Goal: Task Accomplishment & Management: Manage account settings

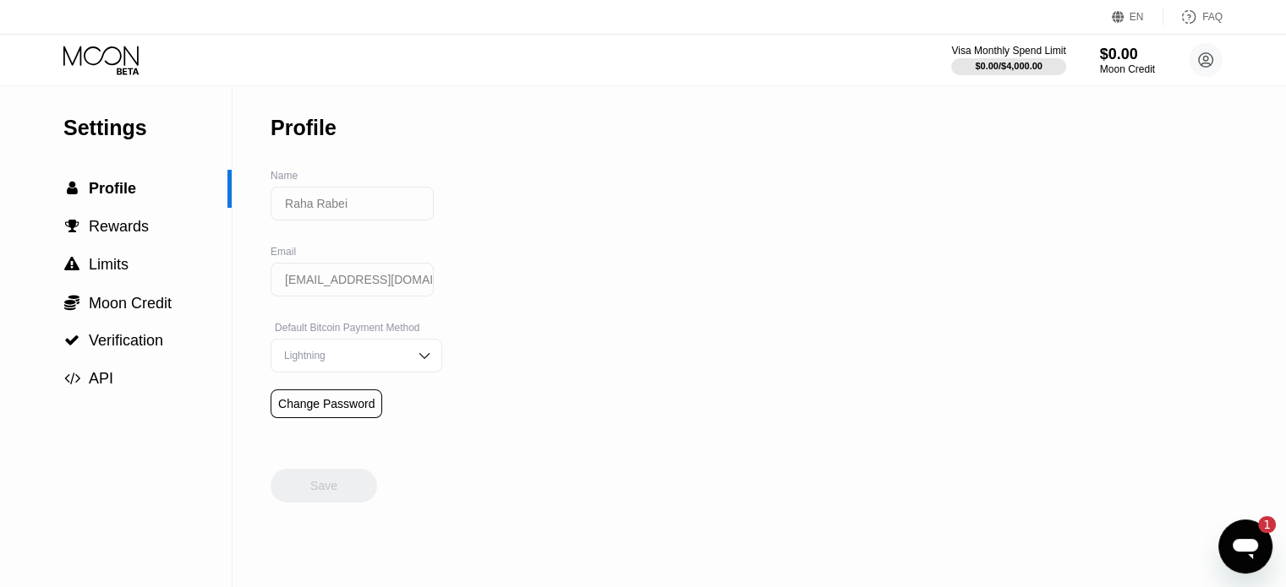
click at [1237, 539] on icon "Open messaging window, 1 unread message" at bounding box center [1244, 549] width 25 height 20
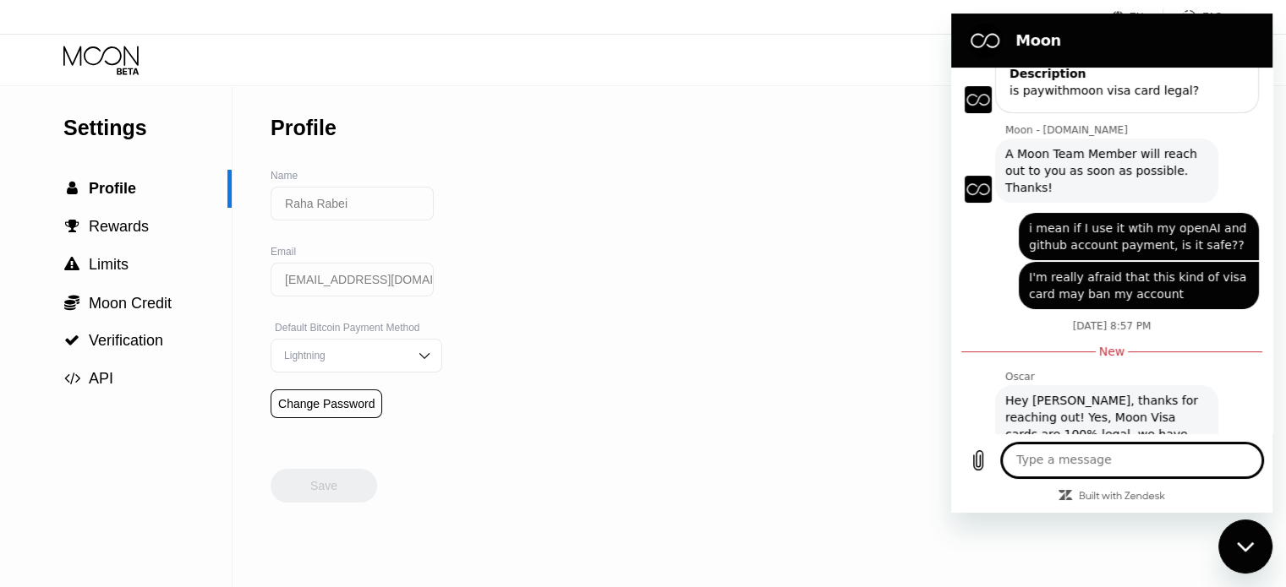
scroll to position [293, 0]
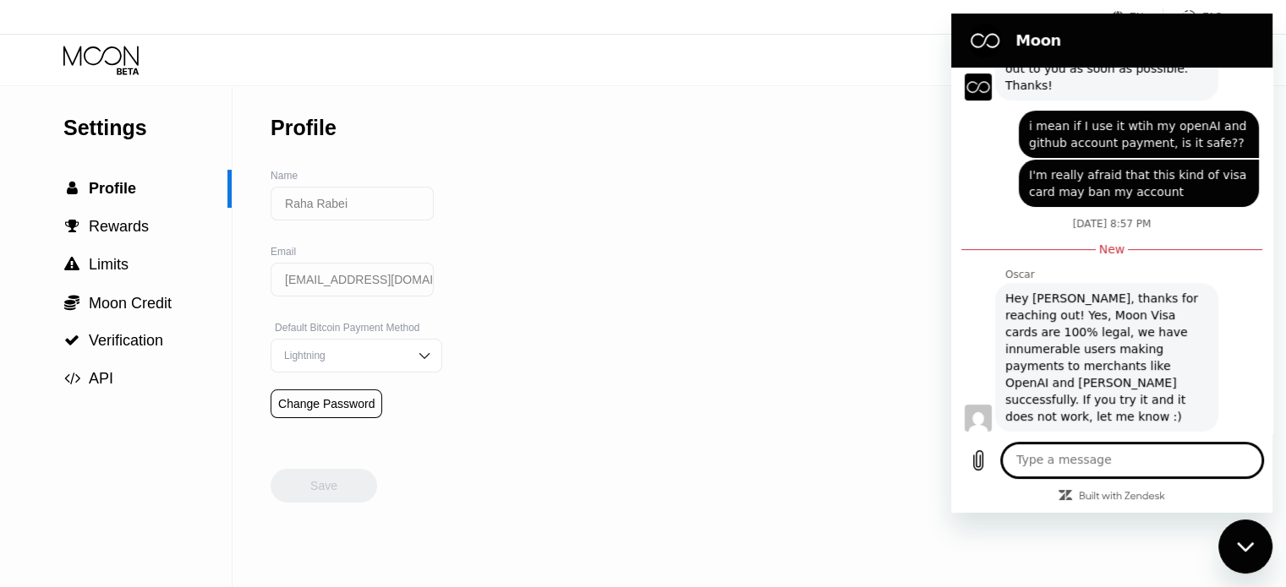
click at [818, 233] on div "Settings  Profile  Rewards  Limits  Moon Credit  Verification  API Profil…" at bounding box center [643, 336] width 1286 height 501
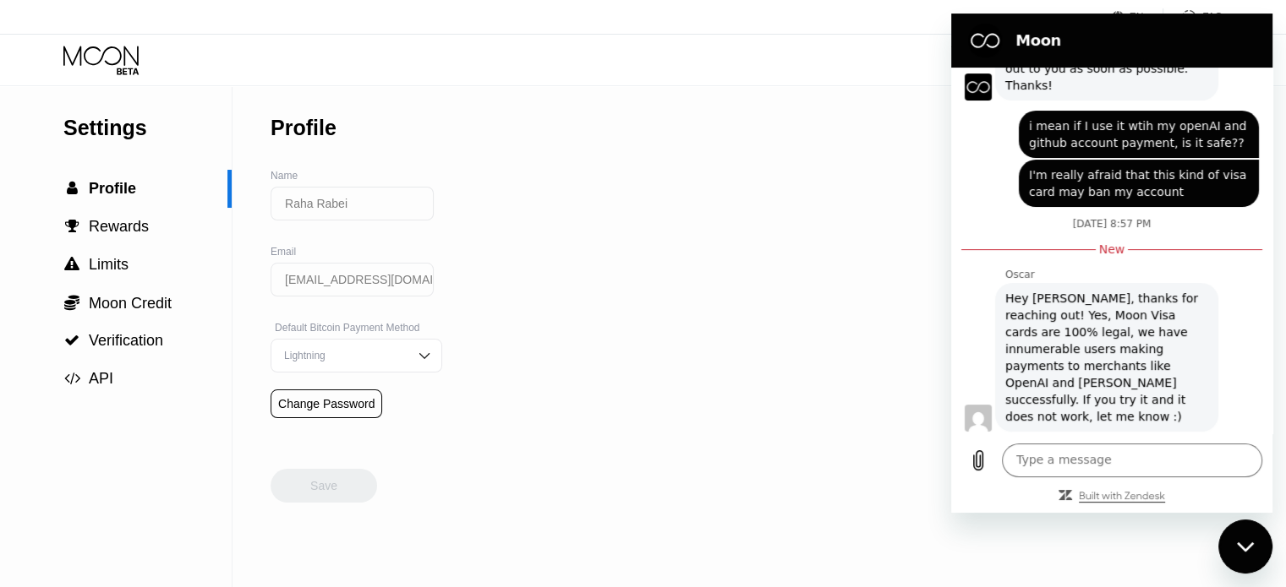
click at [1154, 499] on icon "Built with Zendesk: Visit the Zendesk website in a new tab" at bounding box center [1121, 497] width 86 height 10
